Goal: Task Accomplishment & Management: Use online tool/utility

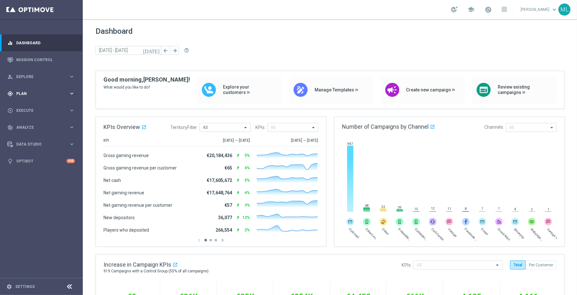
click at [73, 96] on icon "keyboard_arrow_right" at bounding box center [72, 93] width 6 height 6
click at [43, 58] on link "Mission Control" at bounding box center [45, 59] width 59 height 17
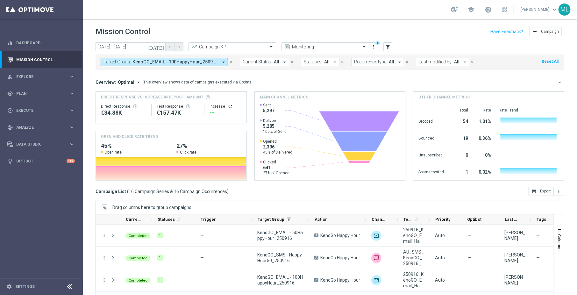
click at [160, 46] on icon "[DATE]" at bounding box center [155, 47] width 17 height 6
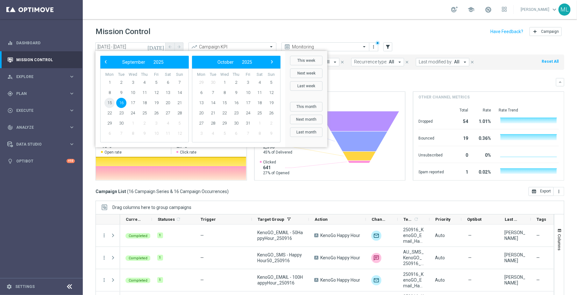
click at [110, 102] on span "15" at bounding box center [109, 103] width 10 height 10
type input "[DATE] - [DATE]"
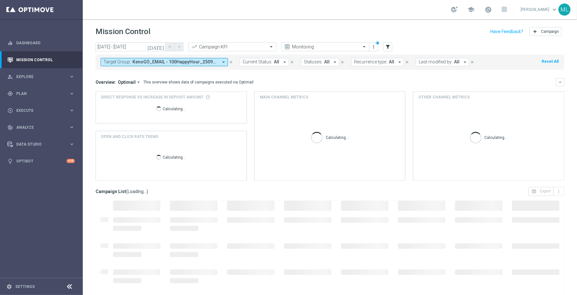
click at [213, 63] on span "KenoGO_EMAIL - 100HappyHour_250916, KenoGO_EMAIL - 200HappyHour_250916, KenoGO_…" at bounding box center [175, 61] width 86 height 5
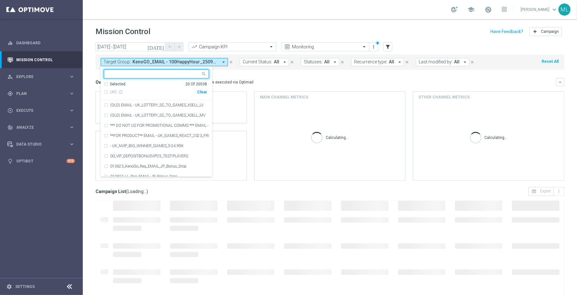
click at [138, 74] on input "text" at bounding box center [153, 73] width 93 height 5
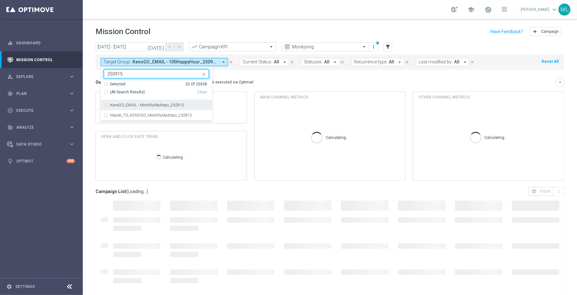
click at [107, 92] on div "(All Search Results)" at bounding box center [150, 91] width 93 height 5
type input "250915"
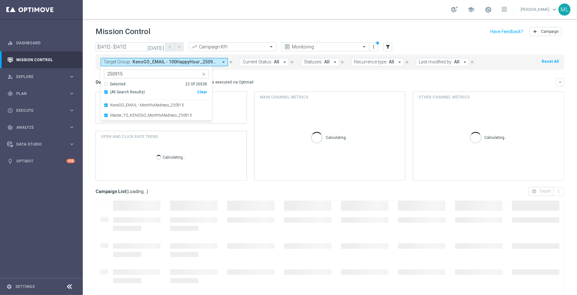
click at [265, 78] on div "Overview: Optimail arrow_drop_down This overview shows data of campaigns execut…" at bounding box center [329, 82] width 469 height 8
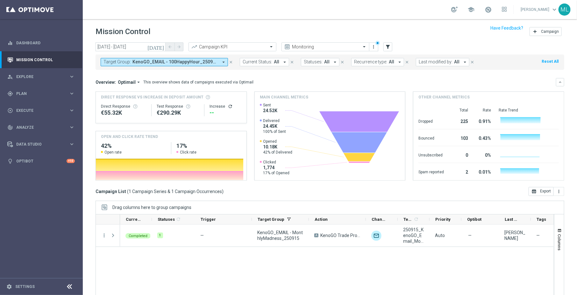
scroll to position [24, 0]
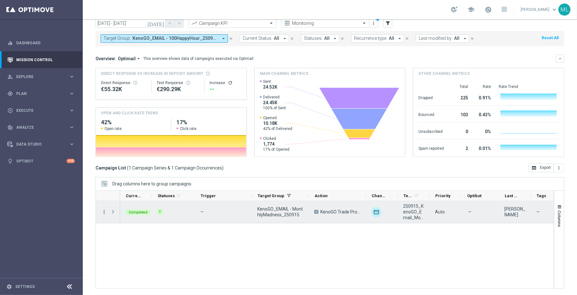
click at [104, 212] on icon "more_vert" at bounding box center [104, 212] width 6 height 6
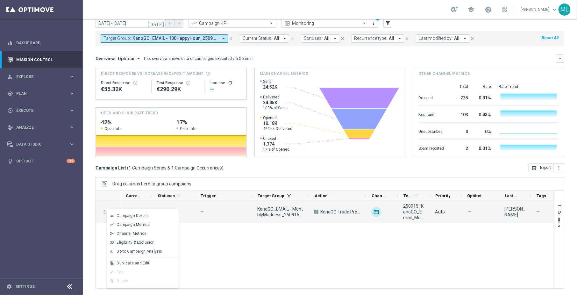
click at [141, 252] on span "Go to Campaign Analysis" at bounding box center [140, 251] width 46 height 4
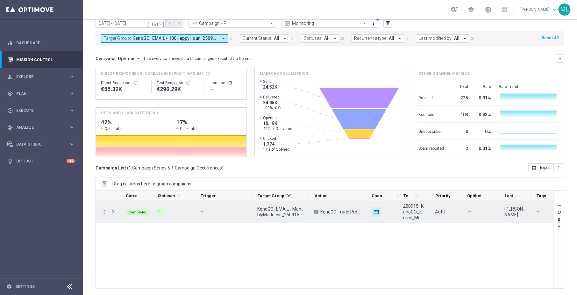
click at [105, 211] on icon "more_vert" at bounding box center [104, 212] width 6 height 6
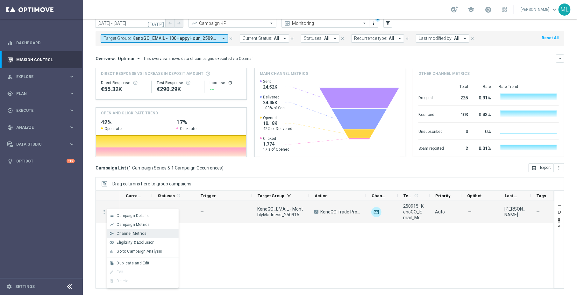
click at [129, 230] on div "send Channel Metrics" at bounding box center [143, 233] width 72 height 9
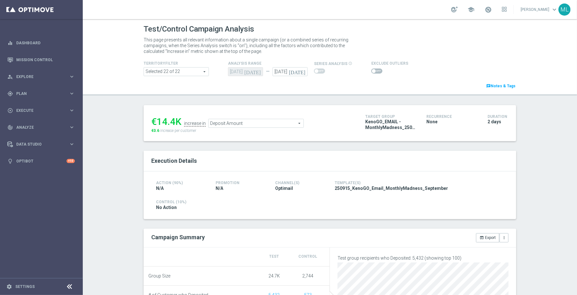
click at [254, 125] on span "Deposit Amount" at bounding box center [255, 123] width 95 height 8
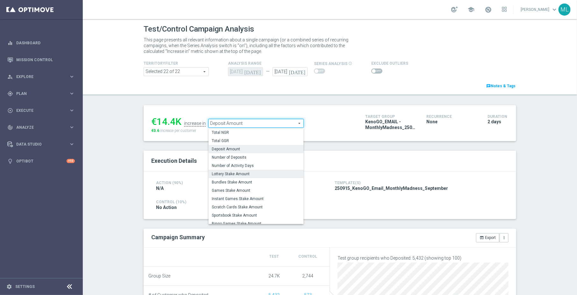
click at [251, 174] on span "Lottery Stake Amount" at bounding box center [256, 173] width 88 height 5
type input "Lottery Stake Amount"
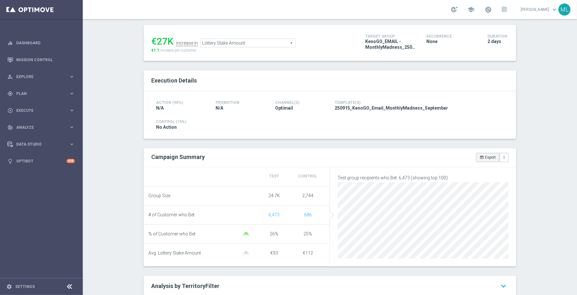
scroll to position [81, 0]
click at [488, 160] on button "open_in_browser Export" at bounding box center [487, 156] width 23 height 9
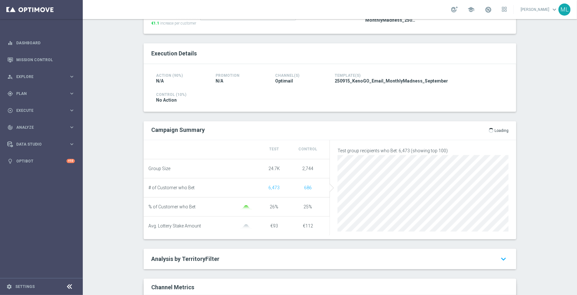
scroll to position [112, 0]
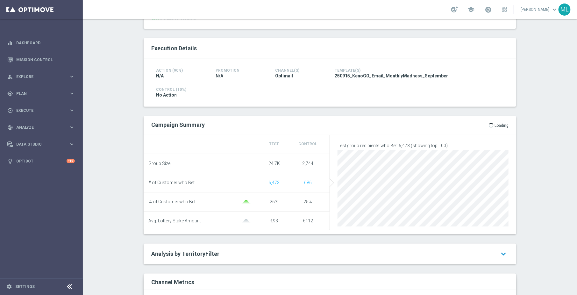
click at [502, 256] on icon "keyboard_arrow_down" at bounding box center [503, 253] width 10 height 11
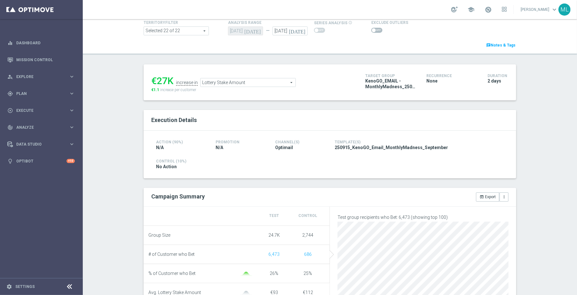
scroll to position [43, 0]
